Goal: Task Accomplishment & Management: Complete application form

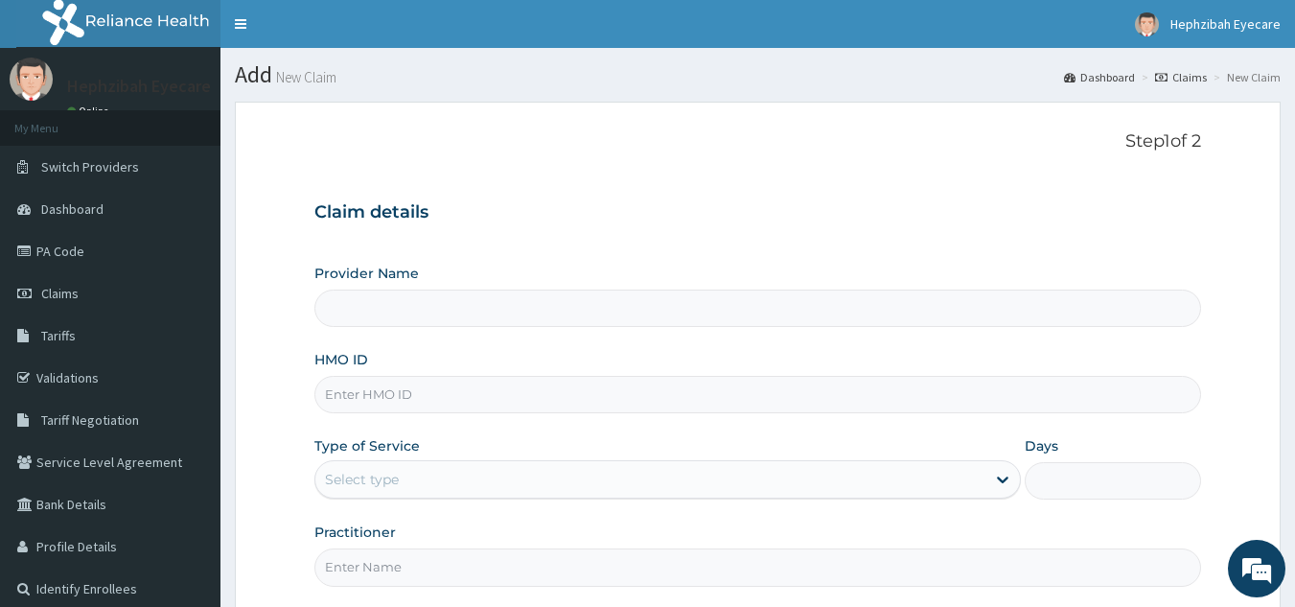
click at [367, 390] on input "HMO ID" at bounding box center [759, 394] width 888 height 37
type input "SHL/10113/A"
drag, startPoint x: 377, startPoint y: 304, endPoint x: 374, endPoint y: 483, distance: 179.3
click at [374, 483] on div "Provider Name HMO ID SHL/10113/A Type of Service Select type Days Practitioner" at bounding box center [759, 425] width 888 height 322
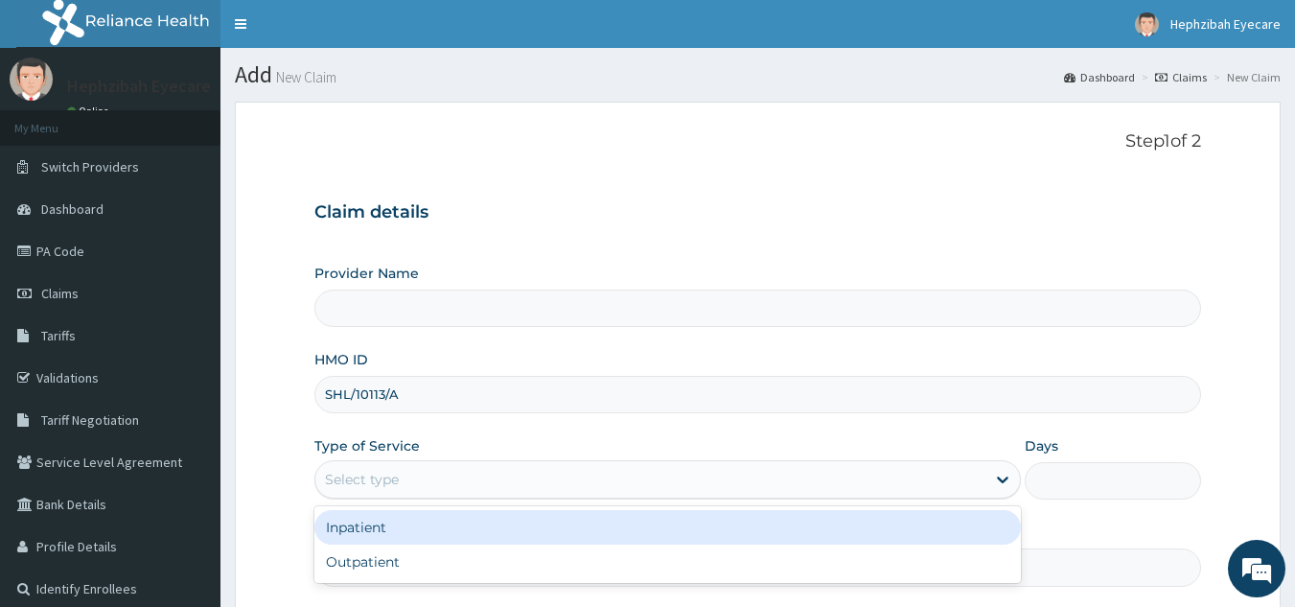
click at [374, 483] on div "Select type" at bounding box center [362, 479] width 74 height 19
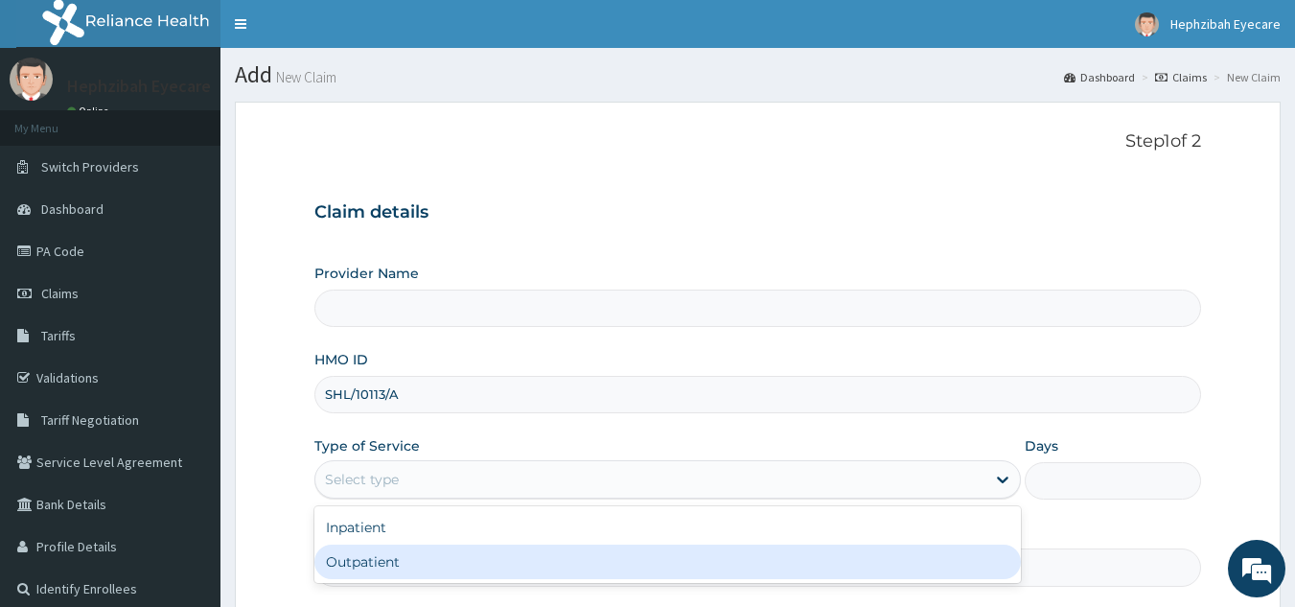
click at [383, 561] on div "Outpatient" at bounding box center [668, 562] width 707 height 35
type input "1"
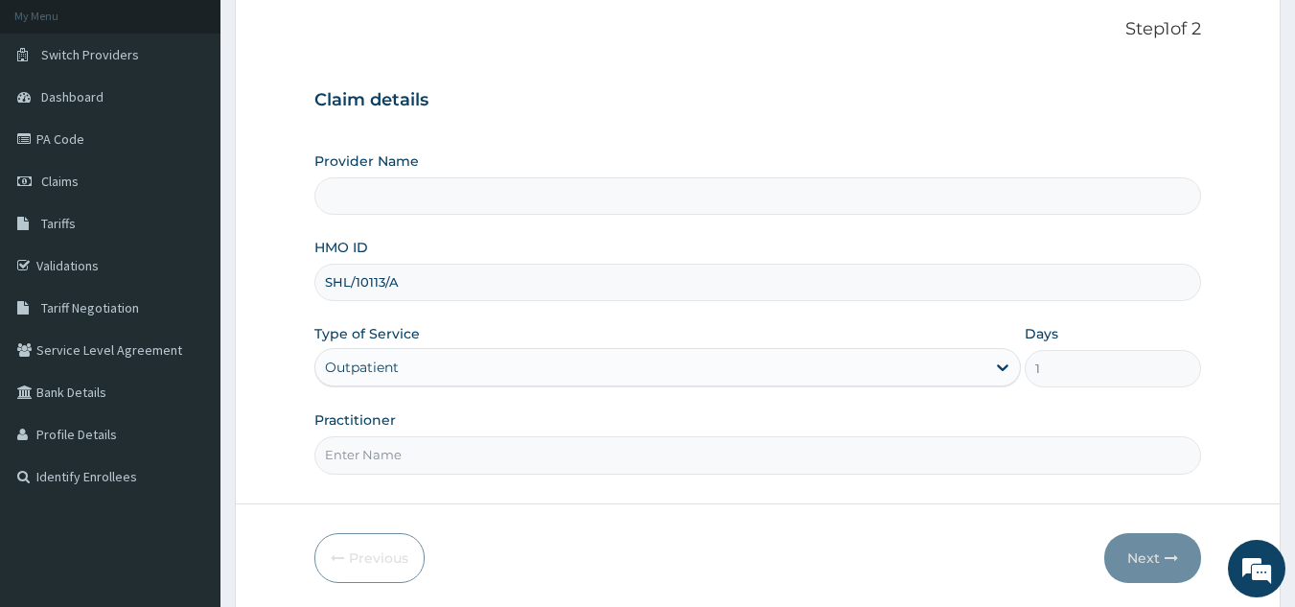
type input "HEPHZIBAH EYE CARE - ORCHID"
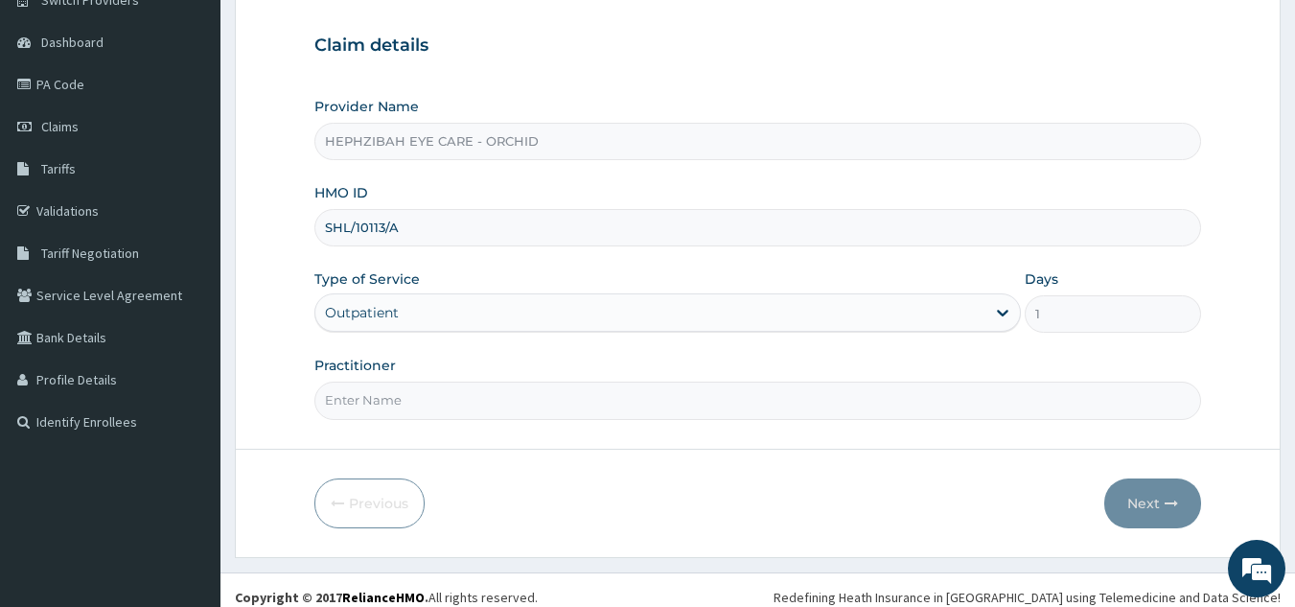
scroll to position [181, 0]
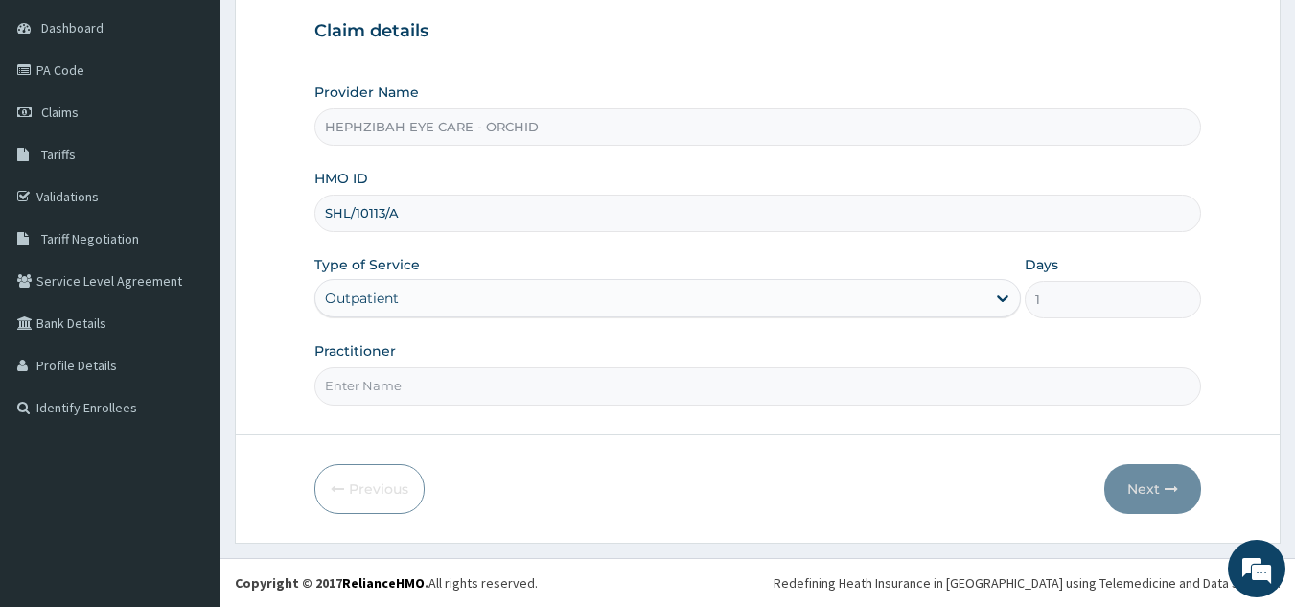
click at [477, 382] on input "Practitioner" at bounding box center [759, 385] width 888 height 37
type input "DR HENRY"
click at [1155, 500] on button "Next" at bounding box center [1153, 489] width 97 height 50
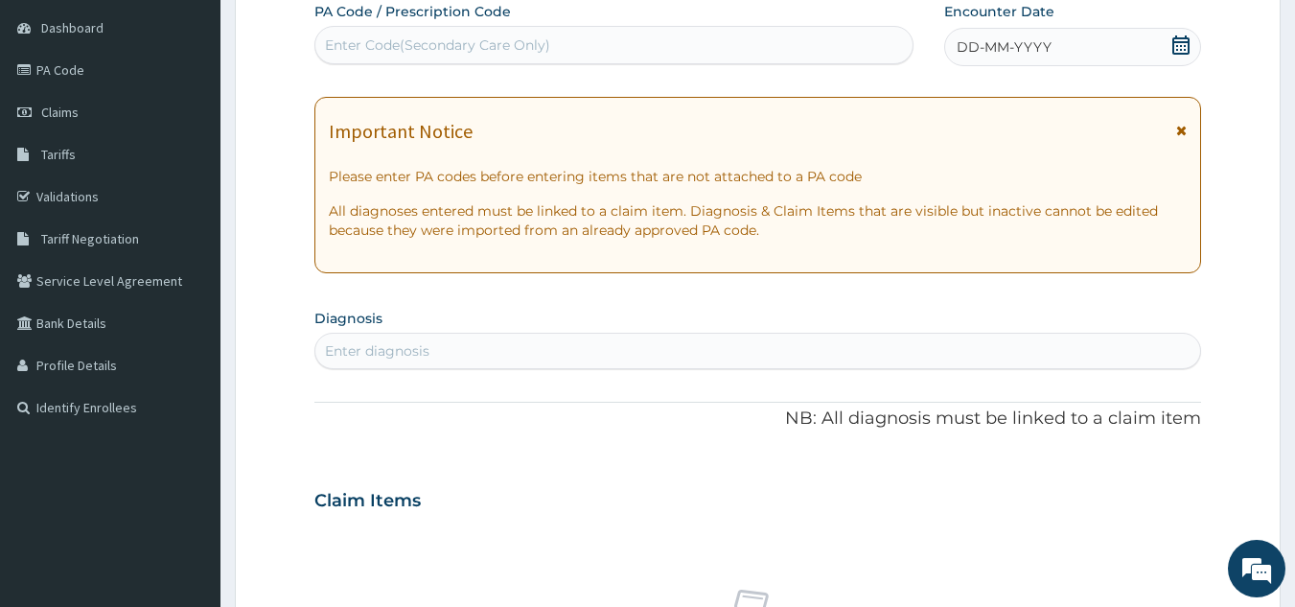
scroll to position [0, 0]
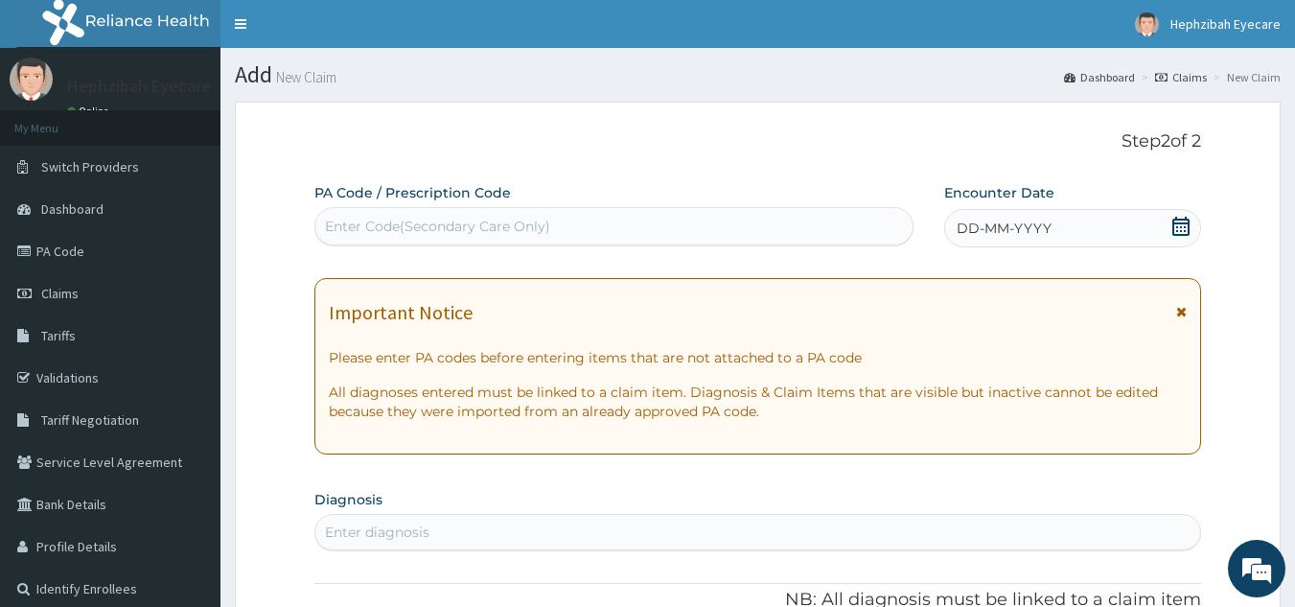
click at [518, 221] on div "Enter Code(Secondary Care Only)" at bounding box center [437, 226] width 225 height 19
paste input "PA/71B21A"
type input "PA/71B21A"
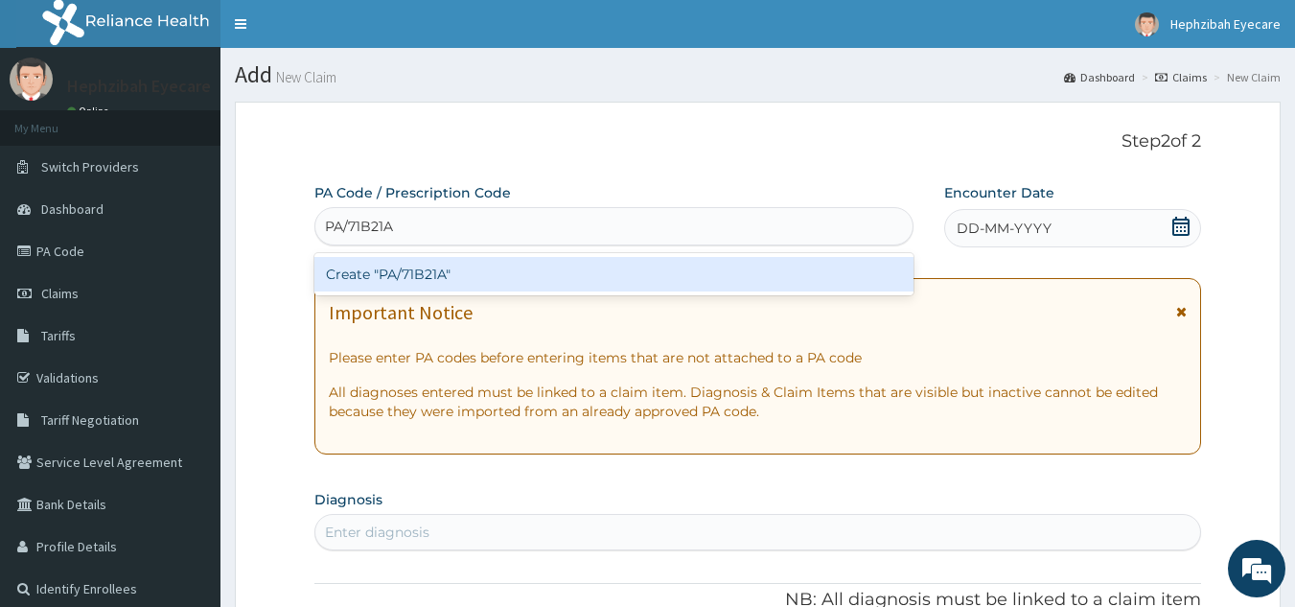
click at [506, 275] on div "Create "PA/71B21A"" at bounding box center [615, 274] width 600 height 35
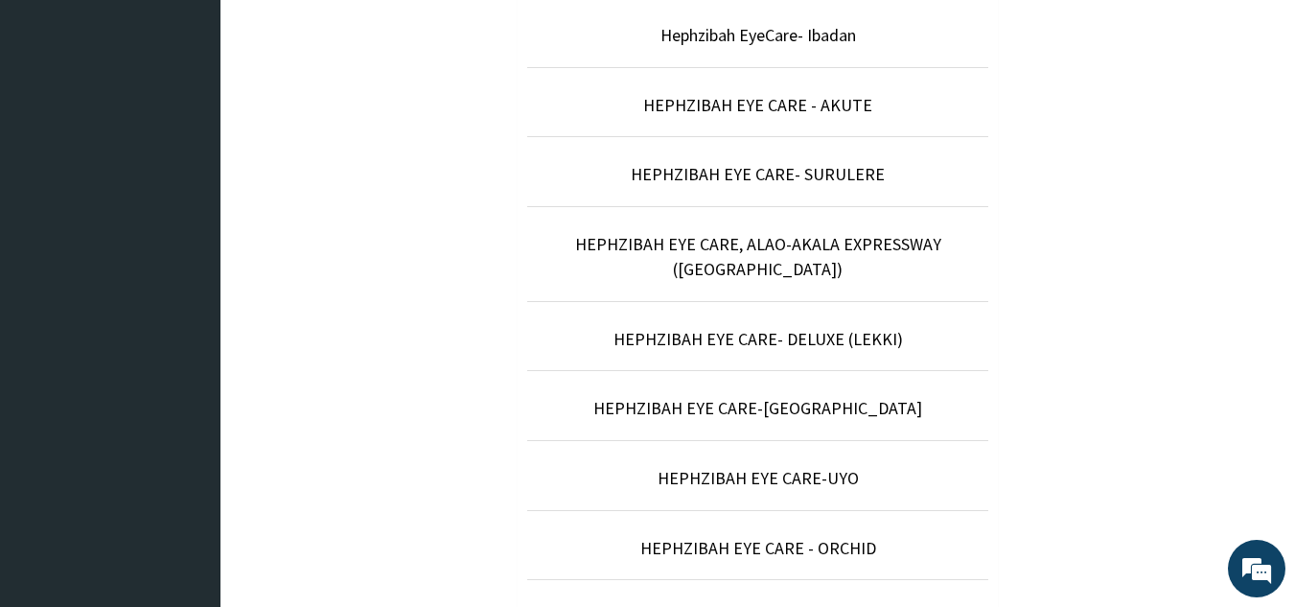
scroll to position [716, 0]
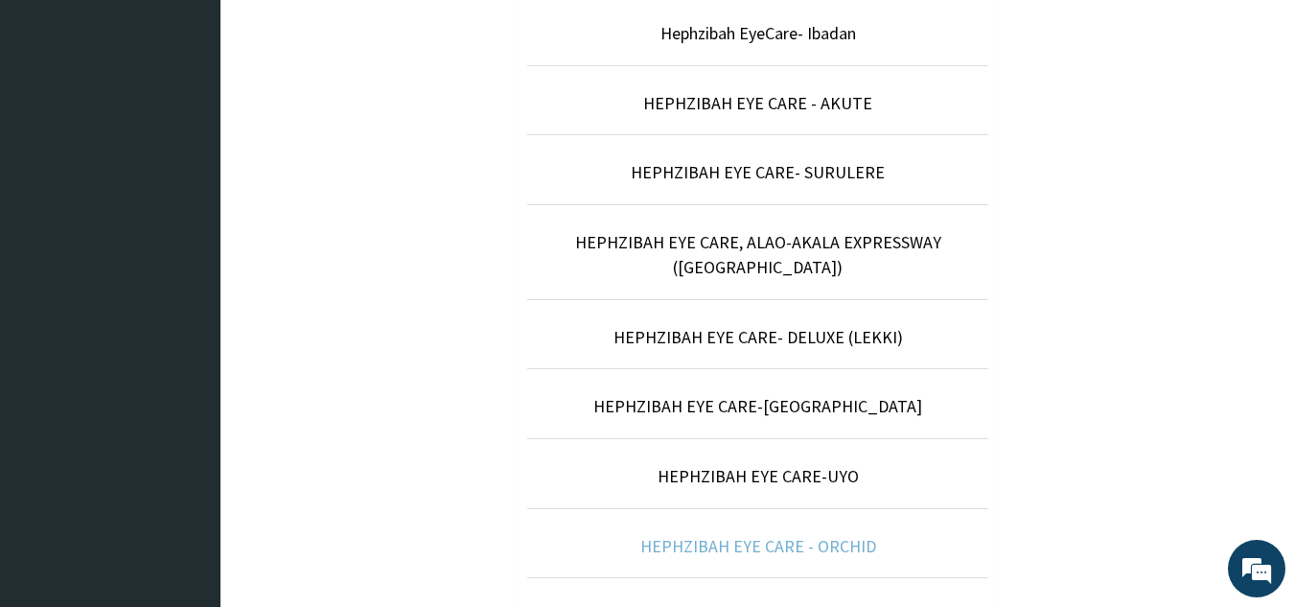
click at [847, 535] on link "HEPHZIBAH EYE CARE - ORCHID" at bounding box center [759, 546] width 236 height 22
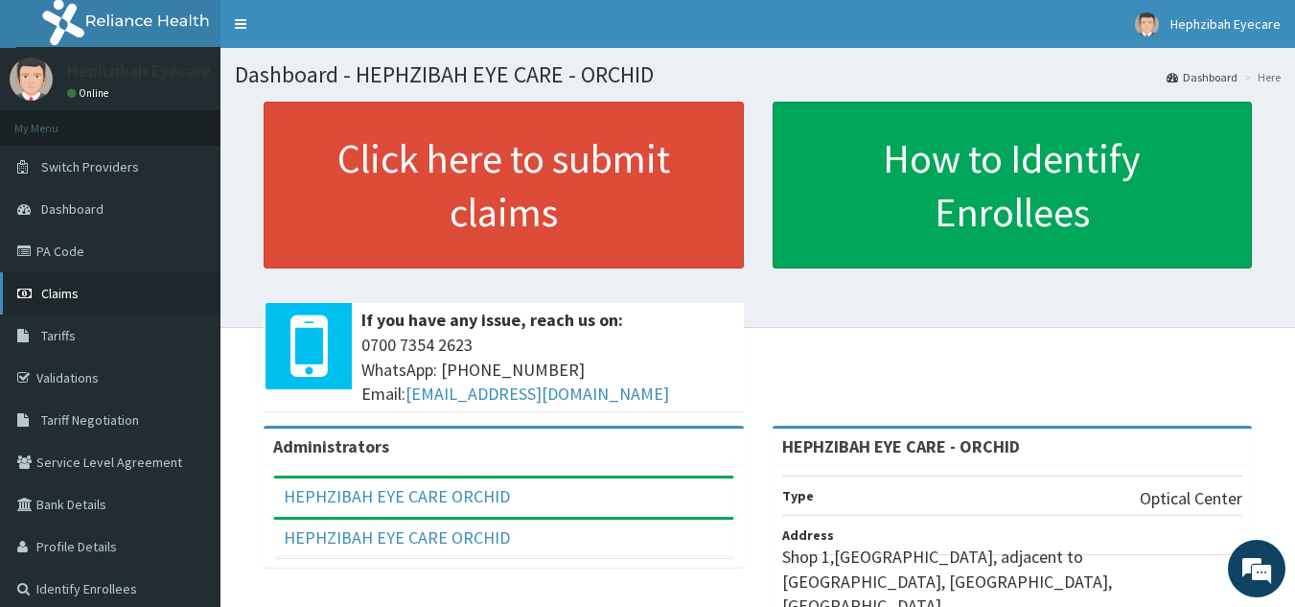
click at [82, 293] on link "Claims" at bounding box center [110, 293] width 221 height 42
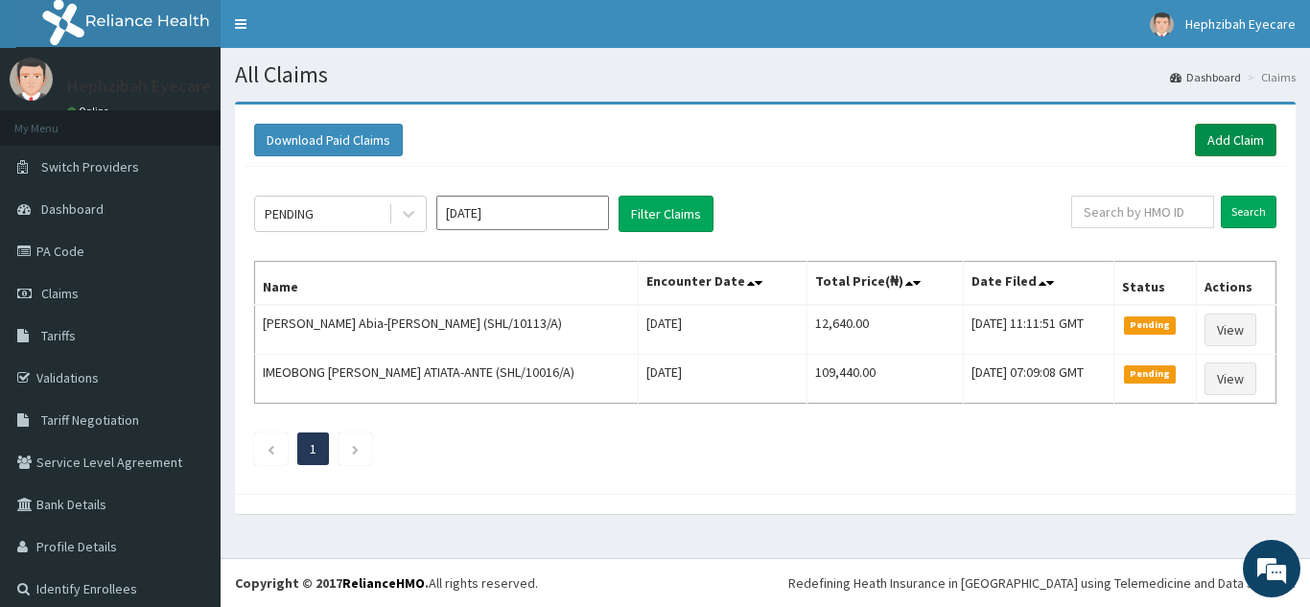
click at [1246, 139] on link "Add Claim" at bounding box center [1236, 140] width 82 height 33
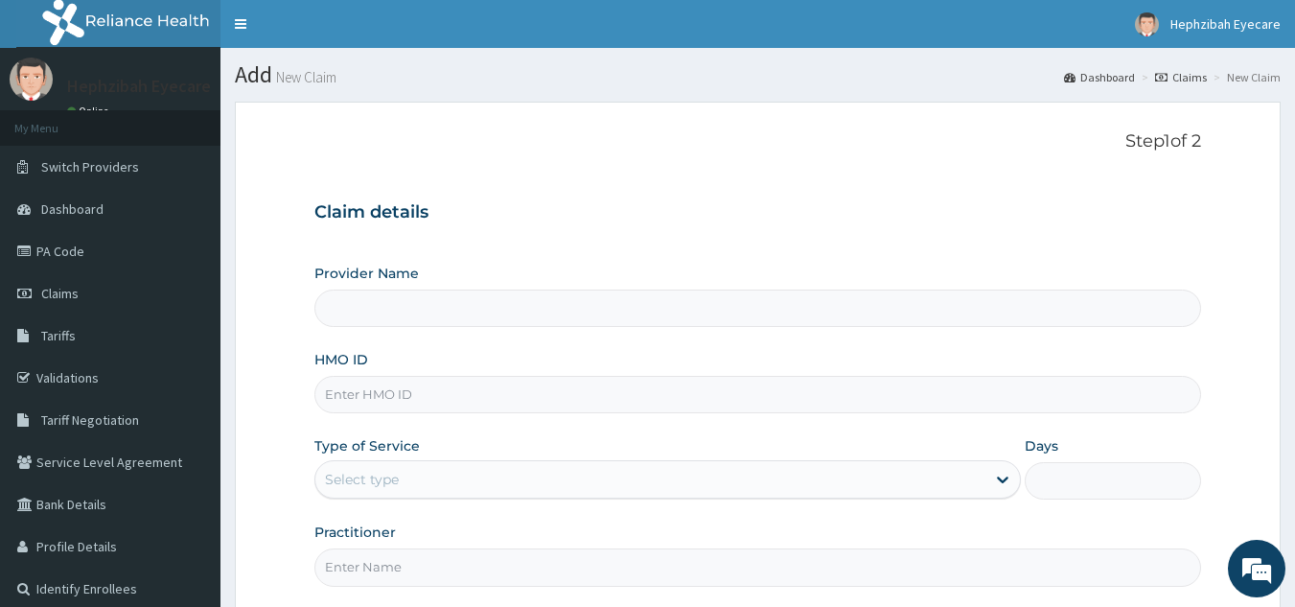
click at [468, 398] on input "HMO ID" at bounding box center [759, 394] width 888 height 37
type input "S"
type input "HEPHZIBAH EYE CARE - ORCHID"
type input "SHL/10113/A"
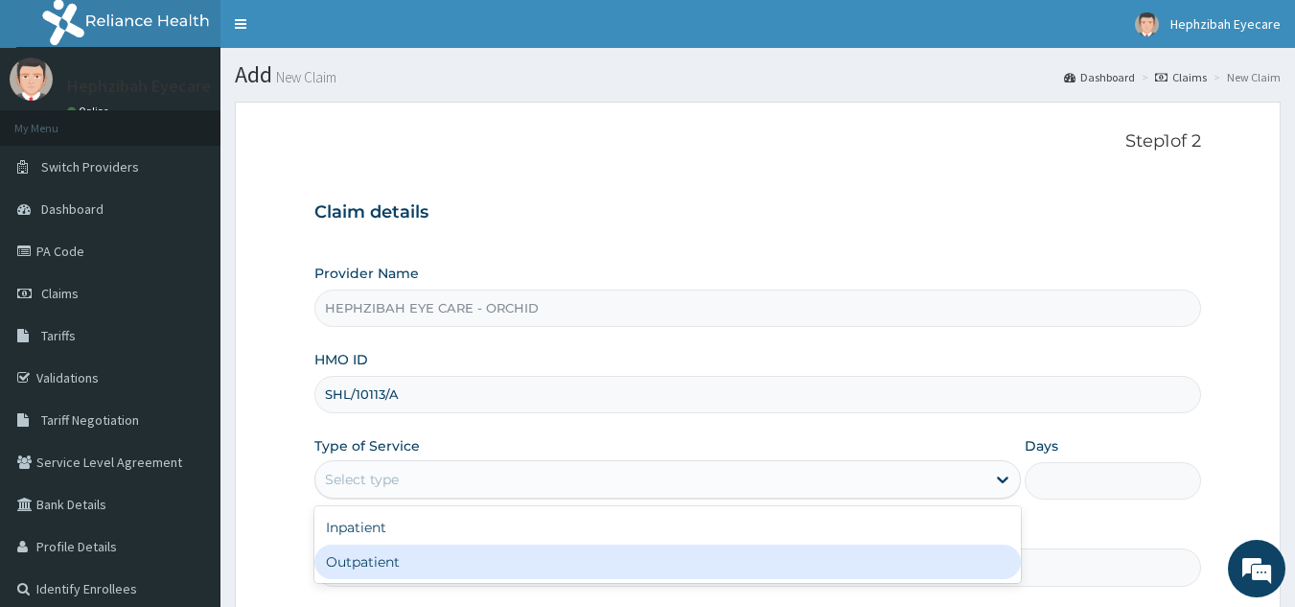
drag, startPoint x: 469, startPoint y: 478, endPoint x: 453, endPoint y: 569, distance: 91.6
click at [453, 499] on div "option Outpatient focused, 2 of 2. 2 results available. Use Up and Down to choo…" at bounding box center [668, 479] width 707 height 38
click at [453, 569] on div "Outpatient" at bounding box center [668, 562] width 707 height 35
type input "1"
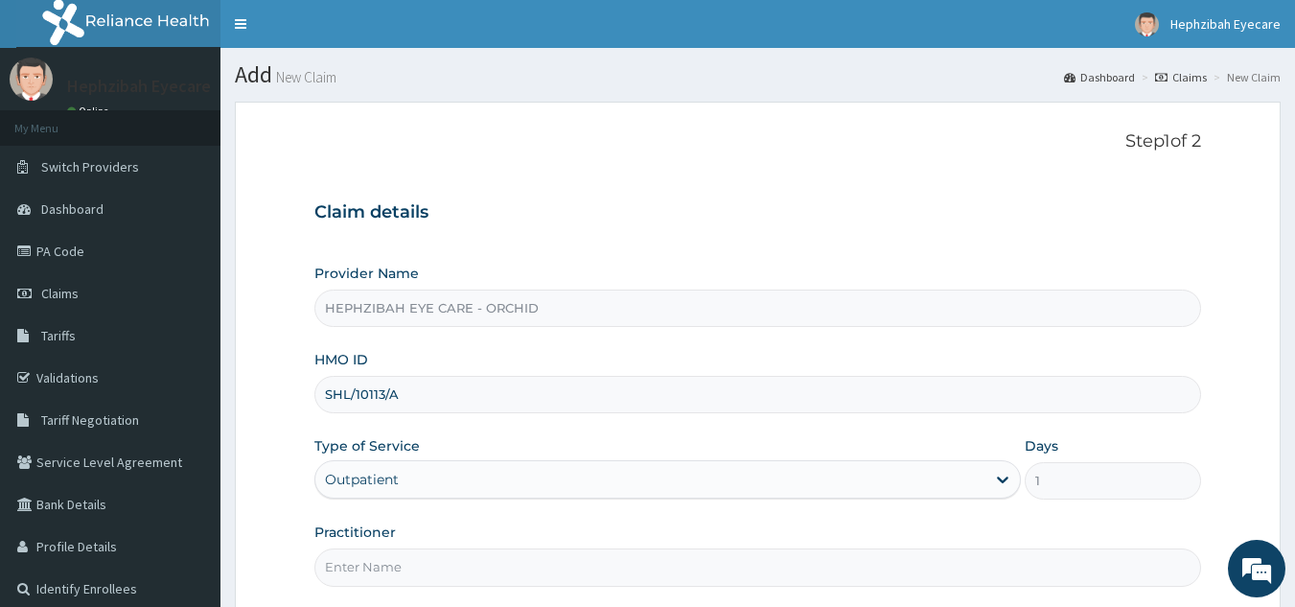
scroll to position [142, 0]
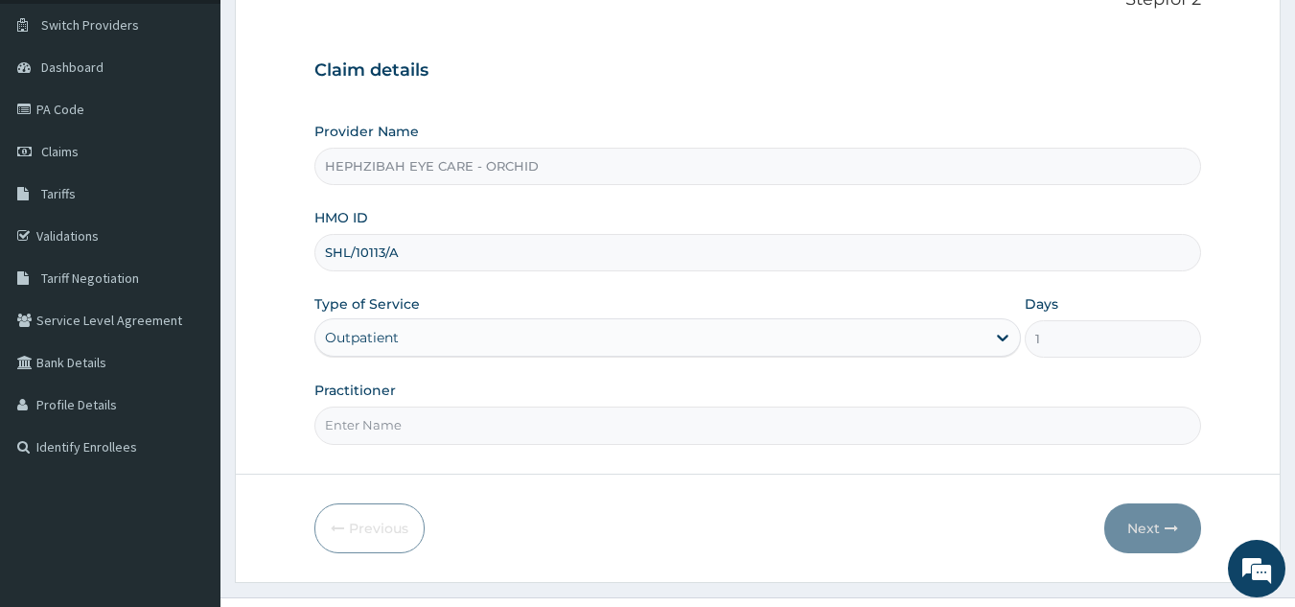
click at [361, 431] on input "Practitioner" at bounding box center [759, 425] width 888 height 37
type input "DR HENRY"
click at [1156, 517] on button "Next" at bounding box center [1153, 528] width 97 height 50
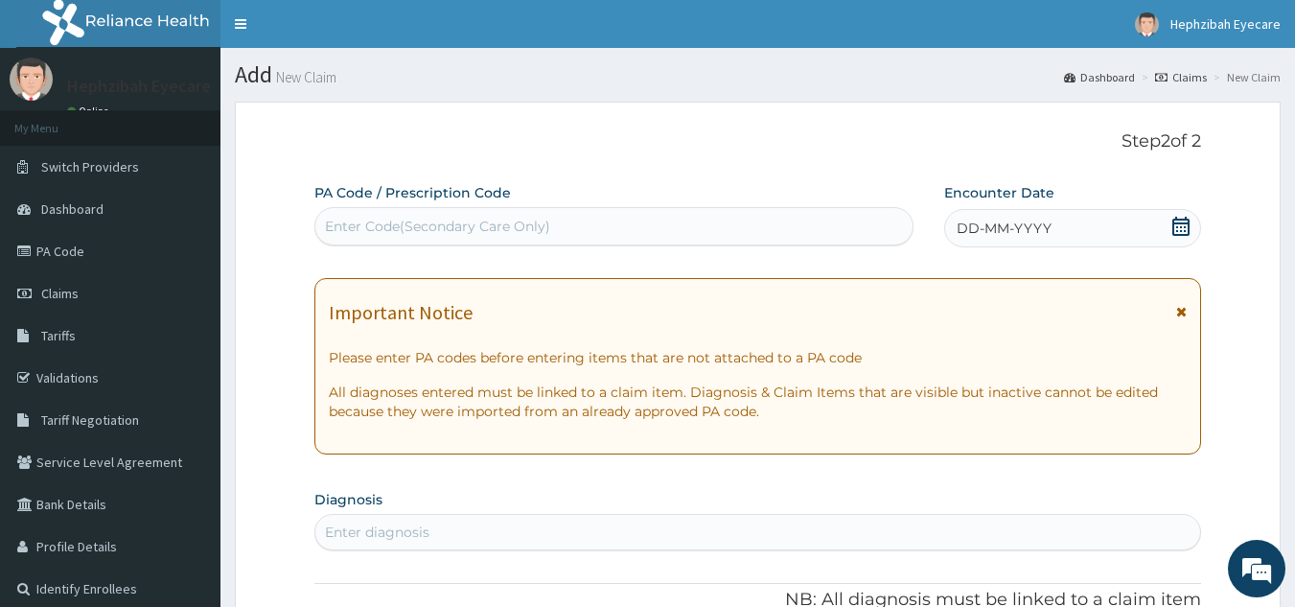
click at [801, 224] on div "Enter Code(Secondary Care Only)" at bounding box center [614, 226] width 598 height 31
paste input "PA/71B21A"
type input "PA/71B21A"
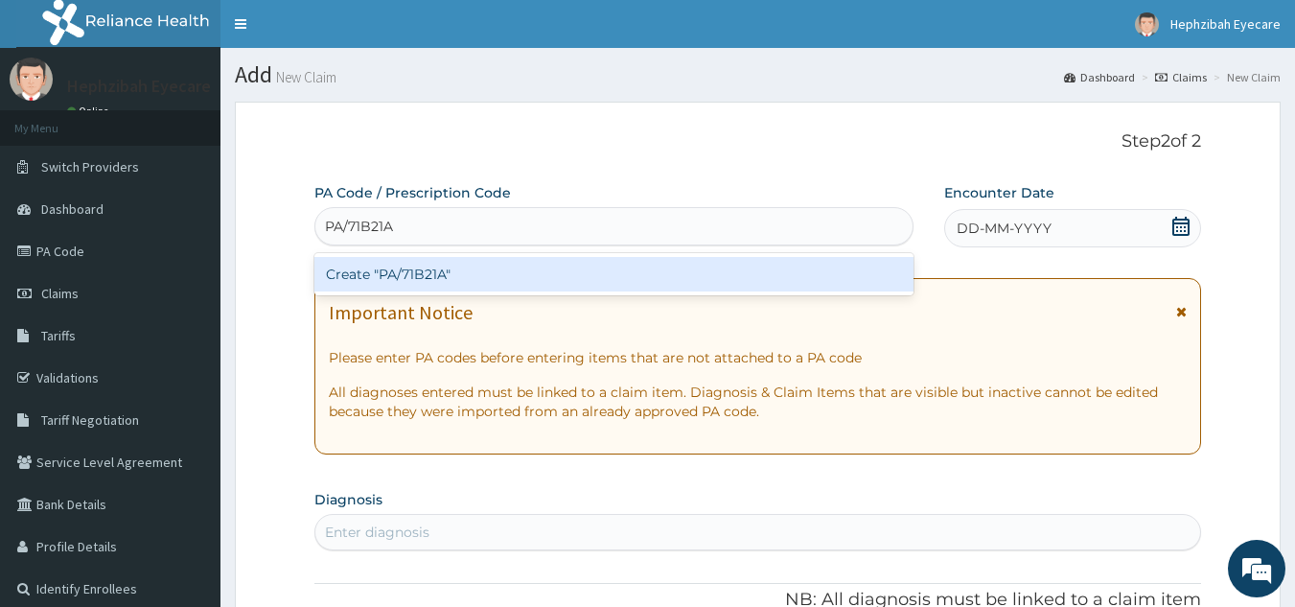
click at [641, 282] on div "Create "PA/71B21A"" at bounding box center [615, 274] width 600 height 35
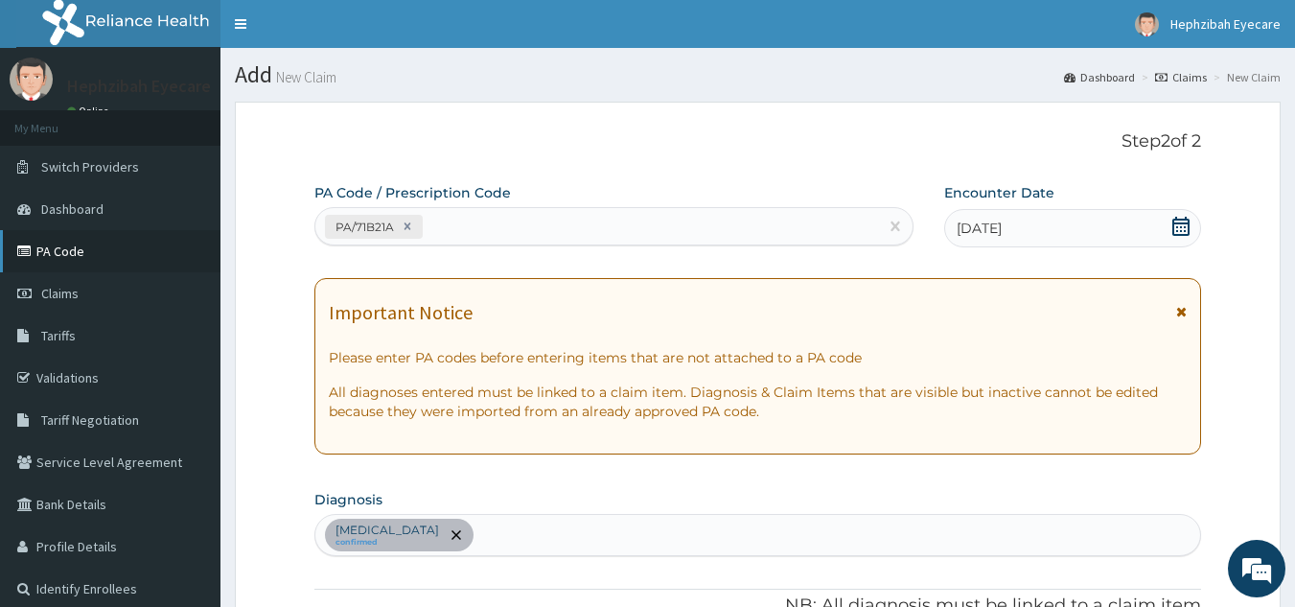
click at [112, 239] on link "PA Code" at bounding box center [110, 251] width 221 height 42
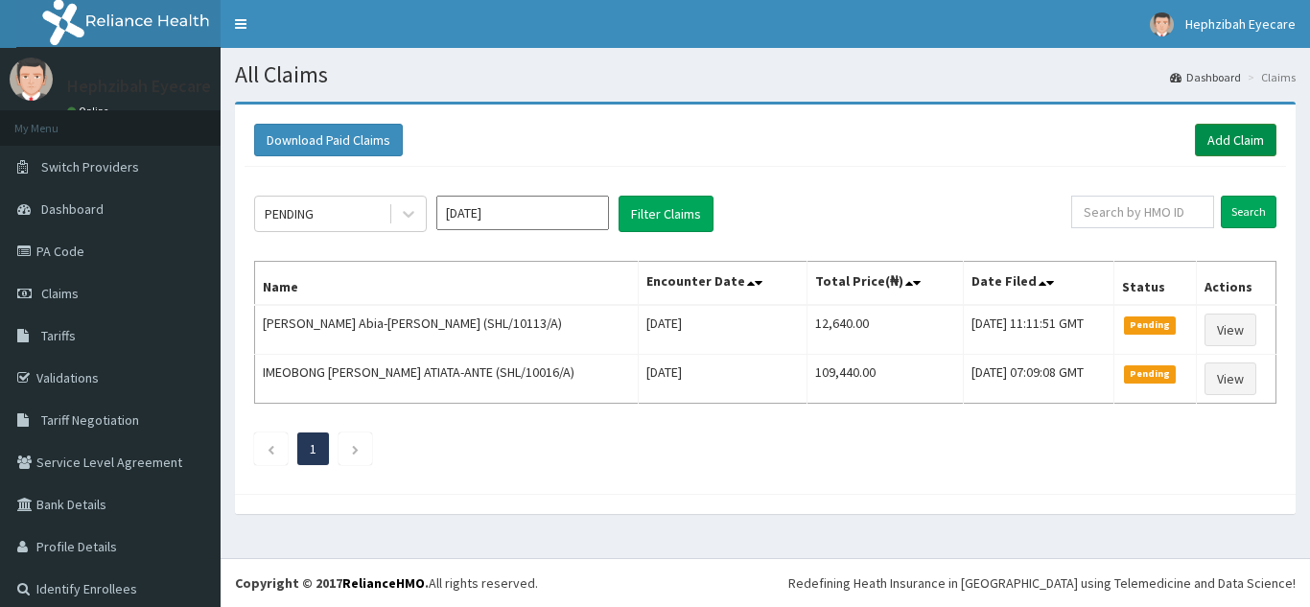
click at [1211, 138] on link "Add Claim" at bounding box center [1236, 140] width 82 height 33
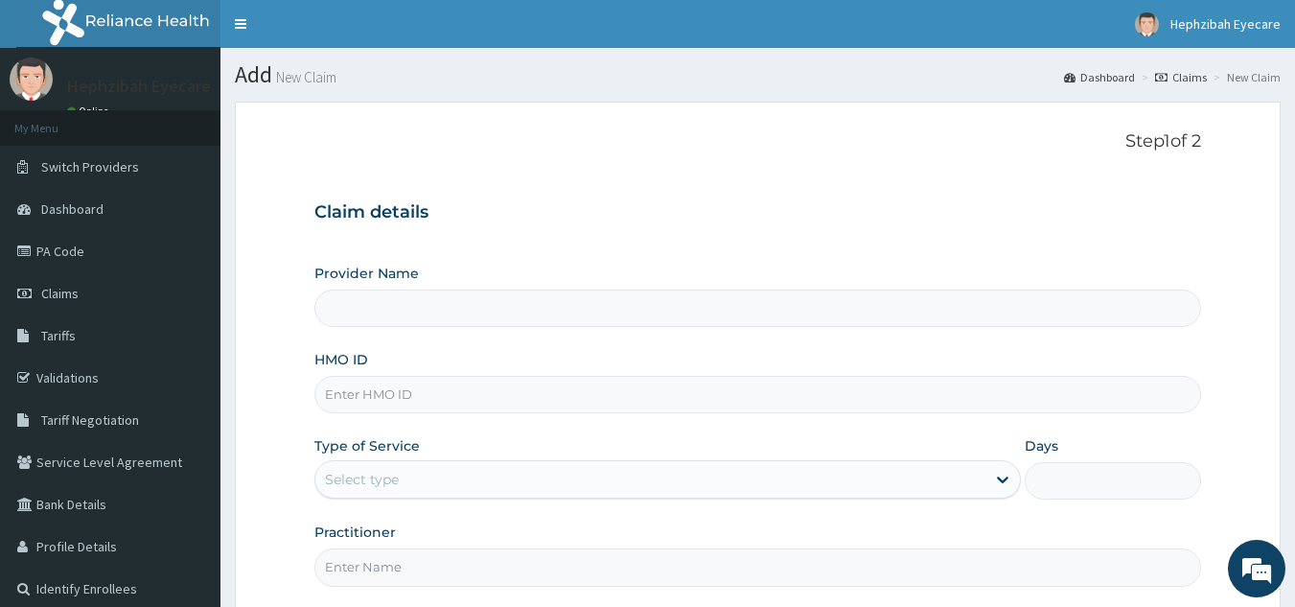
click at [485, 401] on input "HMO ID" at bounding box center [759, 394] width 888 height 37
type input "SHL/10113/A"
type input "HEPHZIBAH EYE CARE - ORCHID"
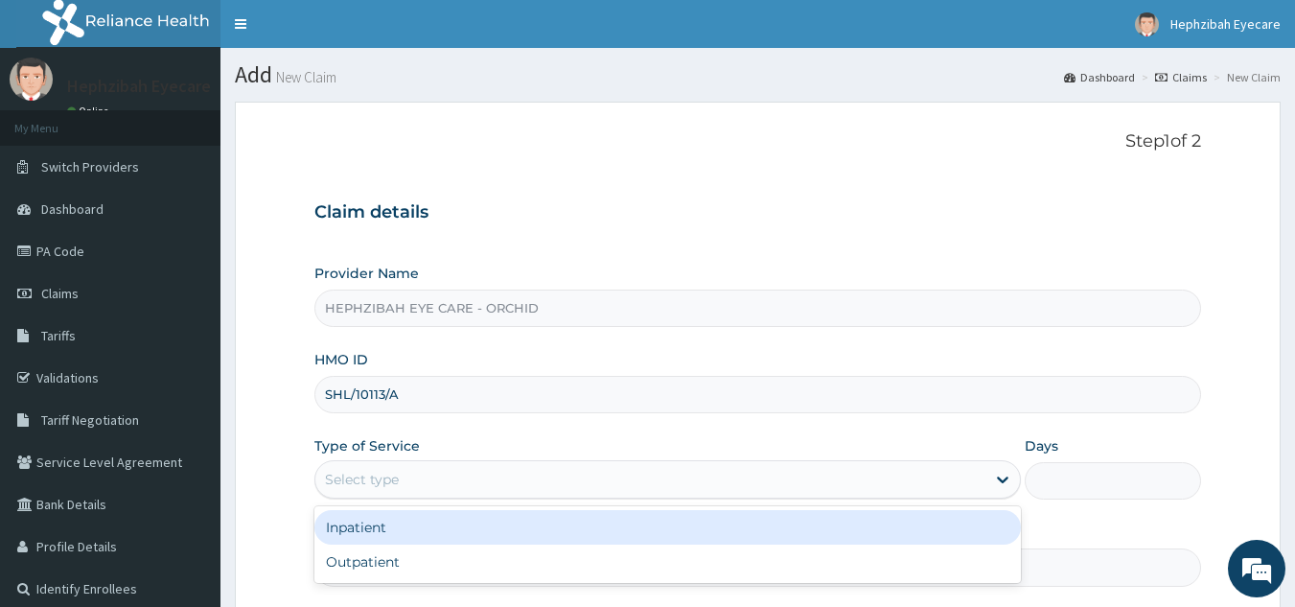
click at [466, 472] on div "Select type" at bounding box center [650, 479] width 670 height 31
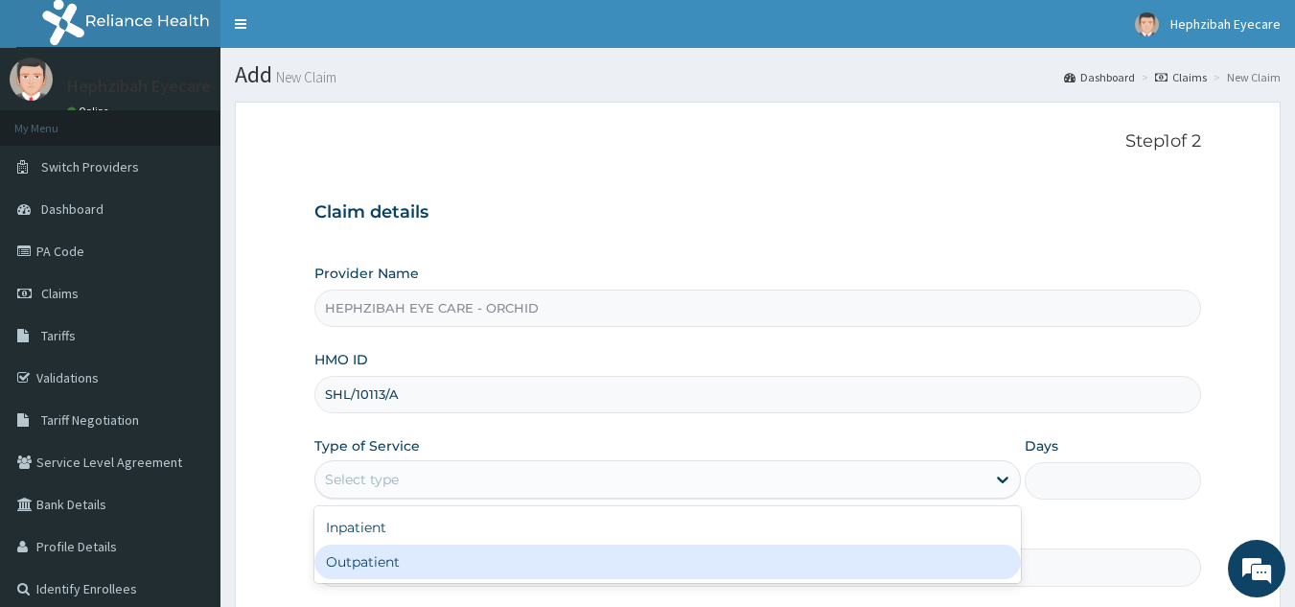
click at [436, 556] on div "Outpatient" at bounding box center [668, 562] width 707 height 35
type input "1"
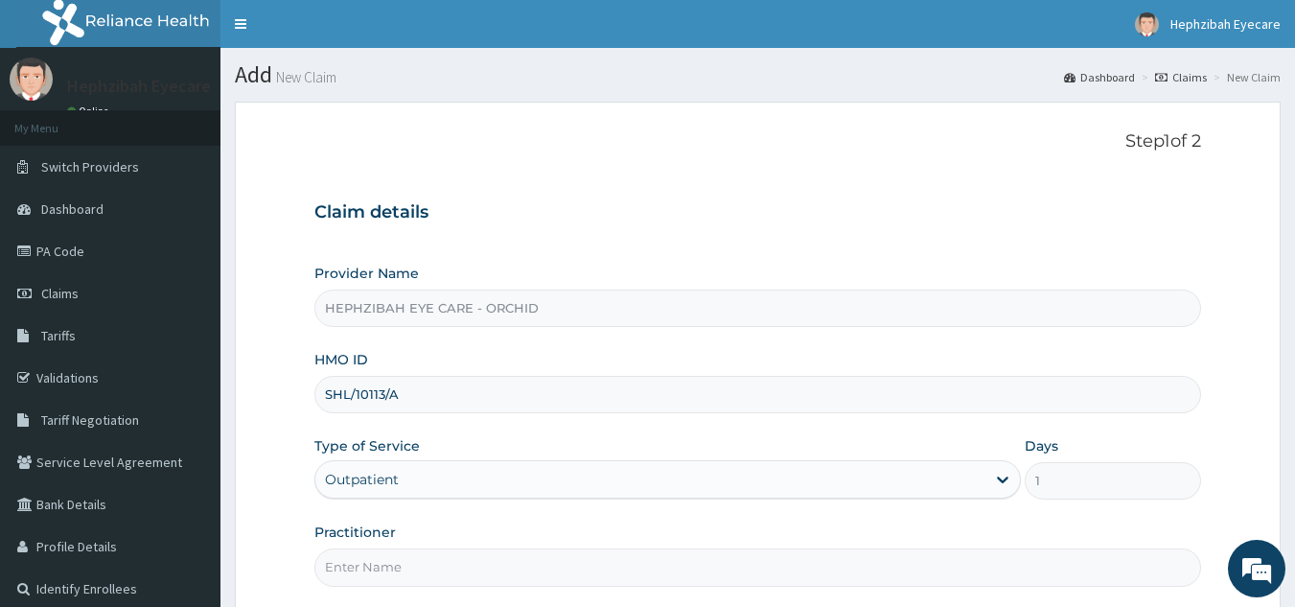
click at [437, 565] on input "Practitioner" at bounding box center [759, 566] width 888 height 37
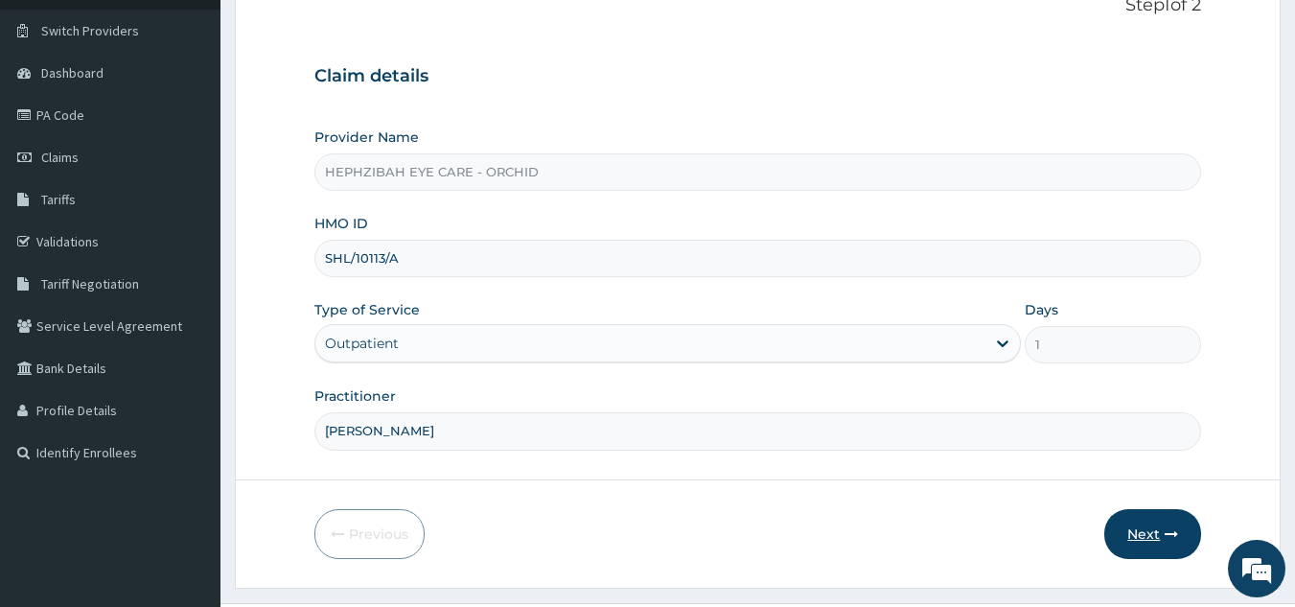
type input "DR HENRY"
click at [1128, 532] on button "Next" at bounding box center [1153, 534] width 97 height 50
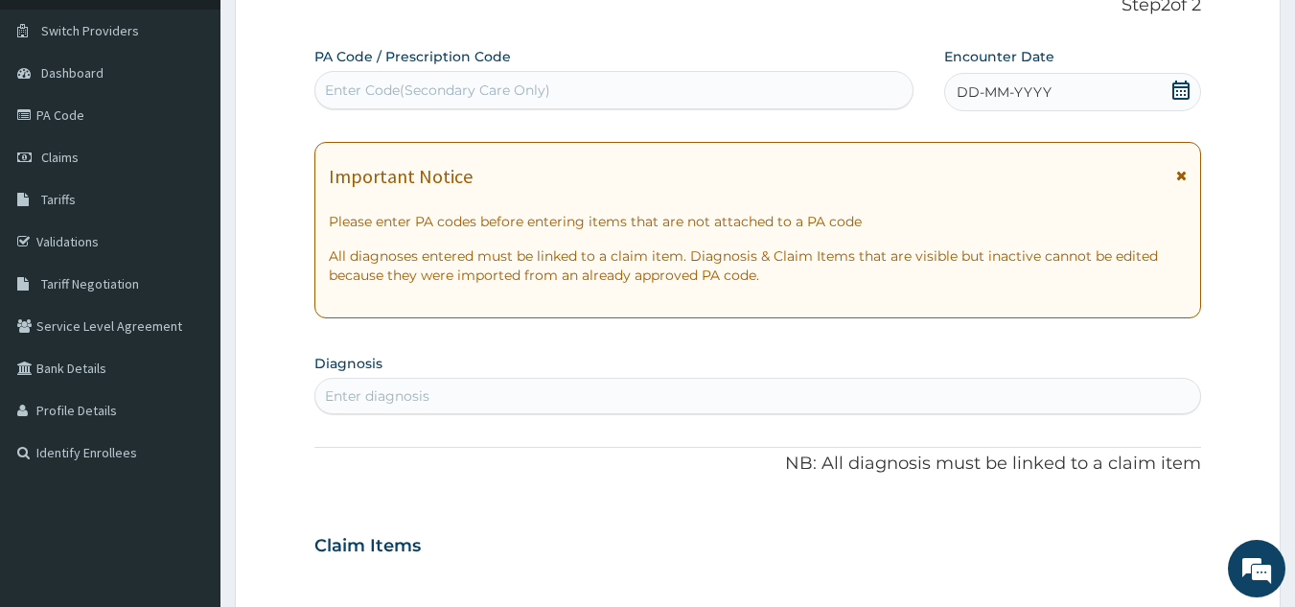
click at [478, 99] on div "Enter Code(Secondary Care Only)" at bounding box center [437, 90] width 225 height 19
paste input "PA/71B21A"
type input "PA/71B21A"
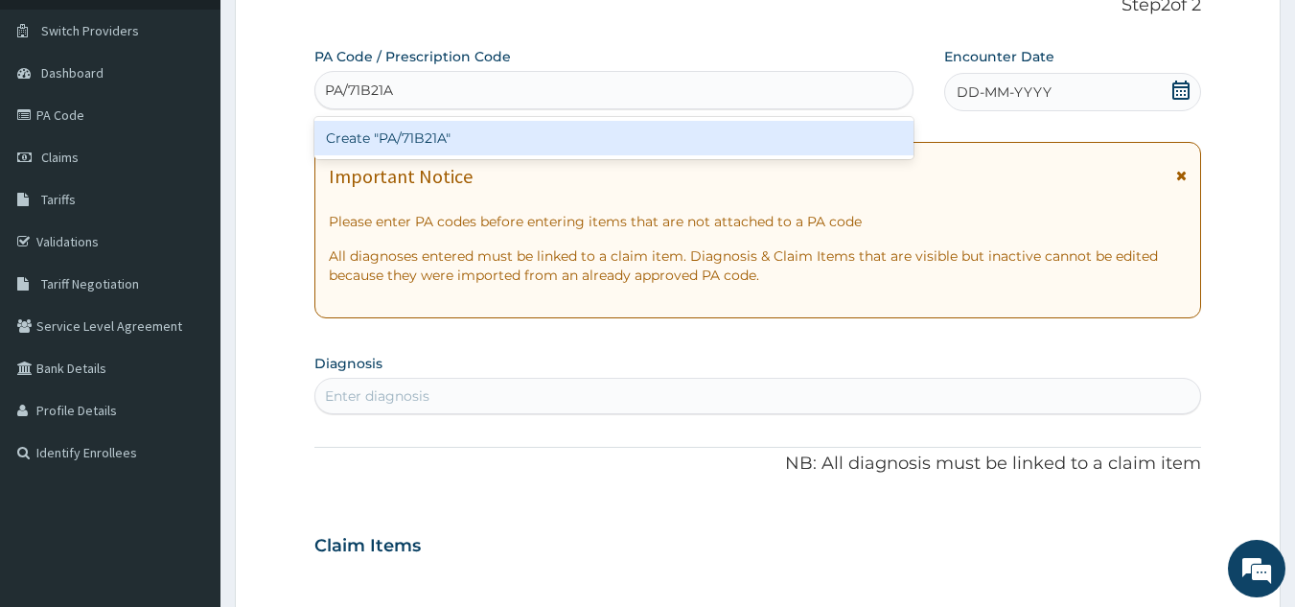
click at [473, 133] on div "Create "PA/71B21A"" at bounding box center [615, 138] width 600 height 35
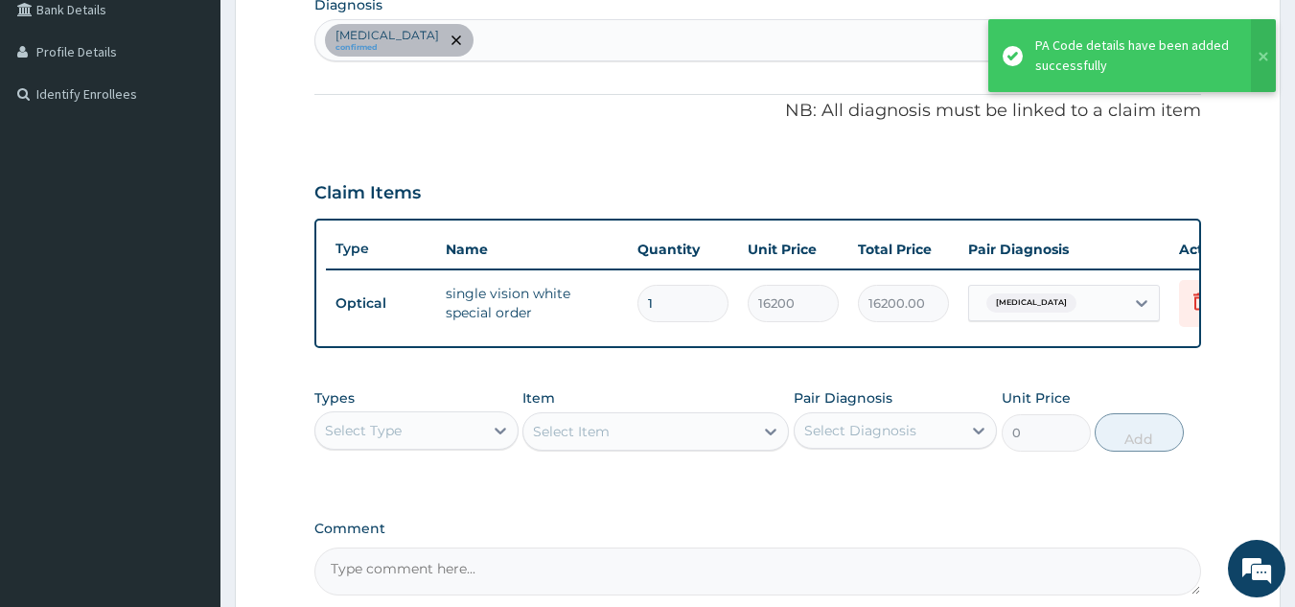
scroll to position [672, 0]
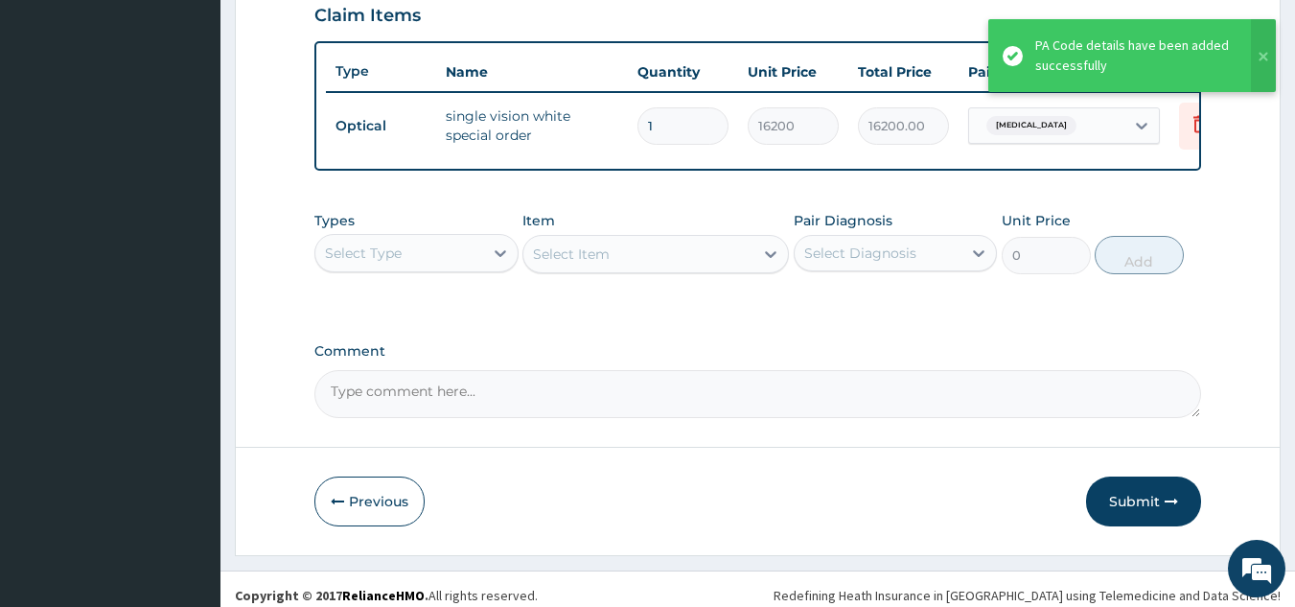
click at [526, 418] on textarea "Comment" at bounding box center [759, 394] width 888 height 48
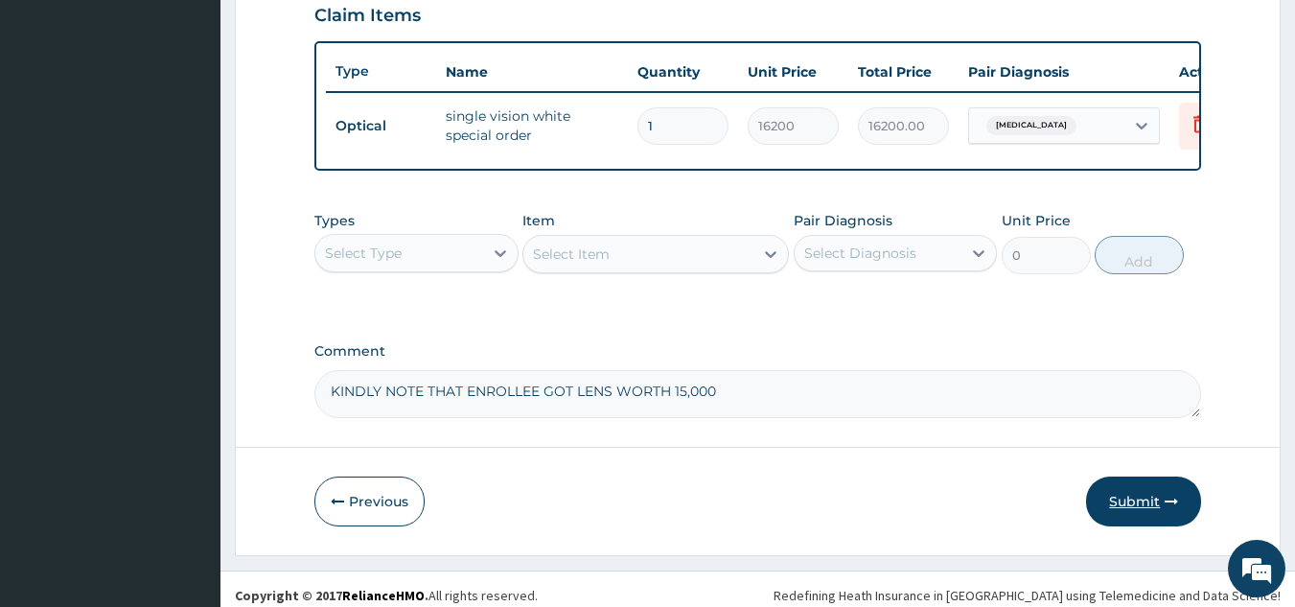
type textarea "KINDLY NOTE THAT ENROLLEE GOT LENS WORTH 15,000"
click at [1116, 522] on button "Submit" at bounding box center [1143, 502] width 115 height 50
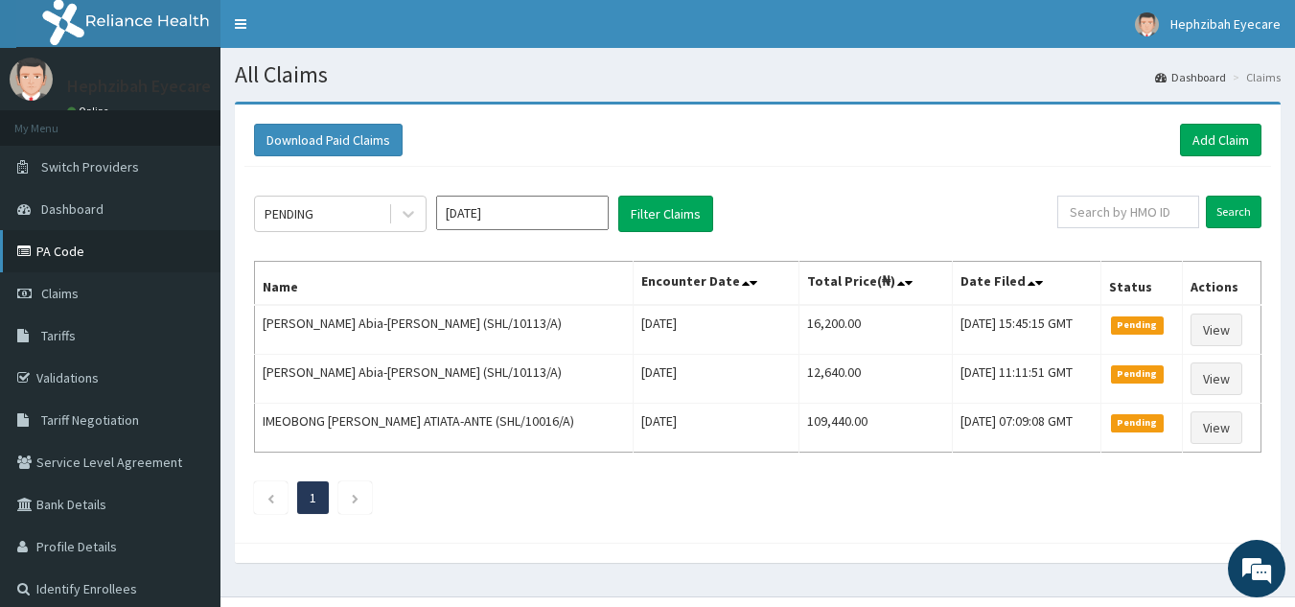
click at [67, 242] on link "PA Code" at bounding box center [110, 251] width 221 height 42
